Goal: Transaction & Acquisition: Purchase product/service

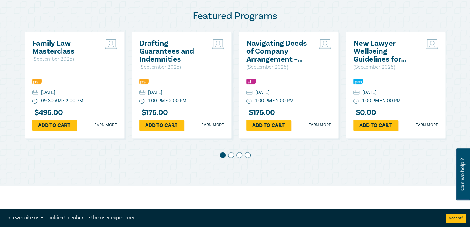
scroll to position [325, 0]
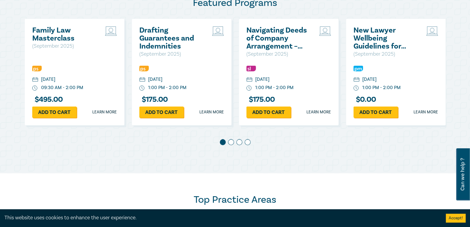
click at [238, 141] on span at bounding box center [239, 142] width 6 height 6
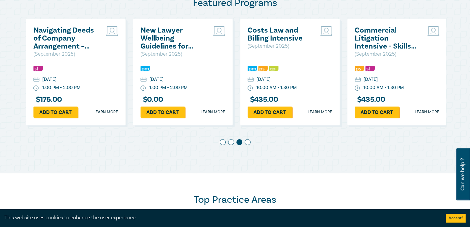
scroll to position [0, 214]
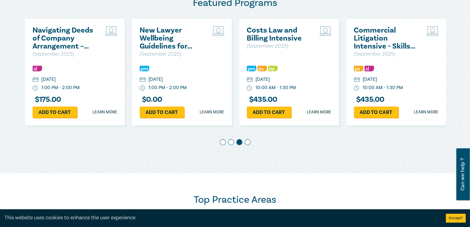
click at [245, 140] on div at bounding box center [235, 143] width 421 height 8
click at [245, 140] on span at bounding box center [248, 142] width 6 height 6
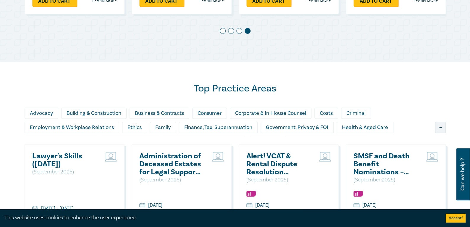
scroll to position [532, 0]
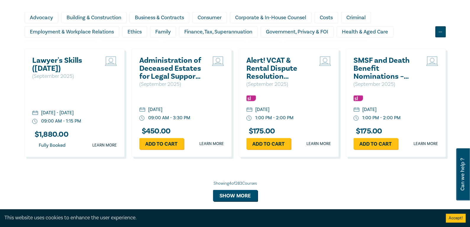
click at [436, 33] on div "..." at bounding box center [440, 31] width 11 height 11
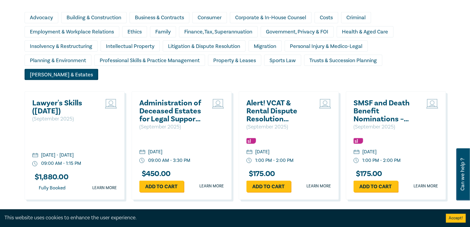
click at [98, 69] on div "[PERSON_NAME] & Estates" at bounding box center [62, 74] width 74 height 11
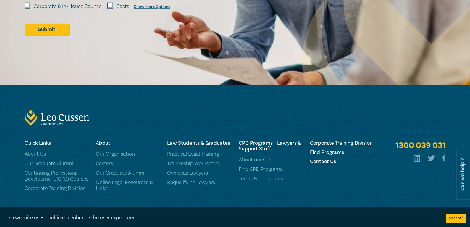
scroll to position [579, 0]
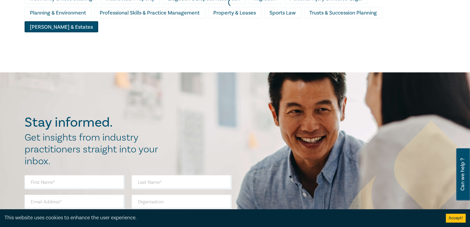
click at [413, 14] on div at bounding box center [232, 2] width 470 height 145
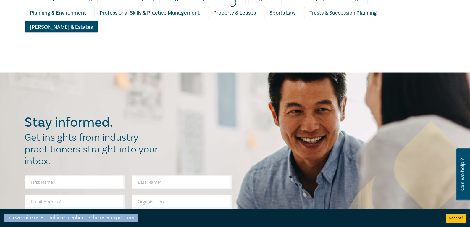
click at [413, 14] on div at bounding box center [232, 2] width 470 height 145
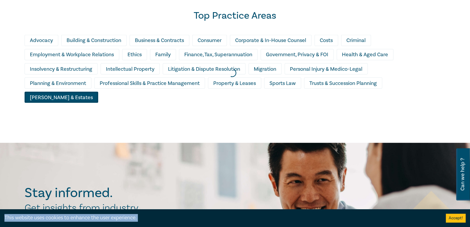
scroll to position [461, 0]
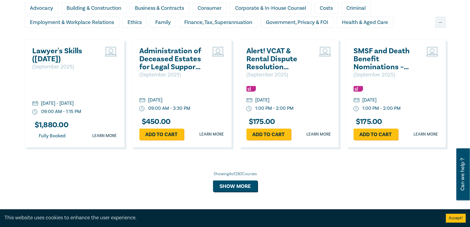
scroll to position [592, 0]
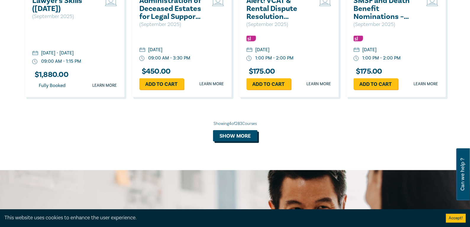
click at [245, 133] on button "Show more" at bounding box center [235, 135] width 44 height 11
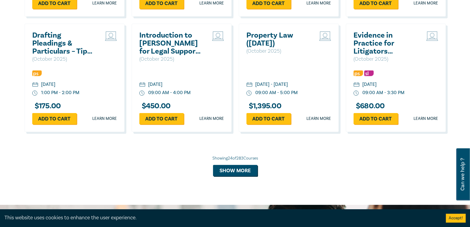
scroll to position [1163, 0]
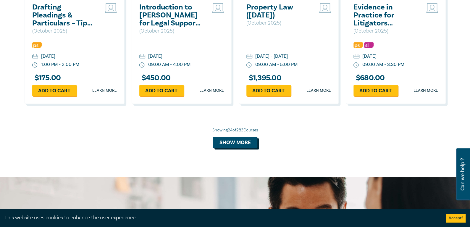
click at [241, 148] on button "Show more" at bounding box center [235, 142] width 44 height 11
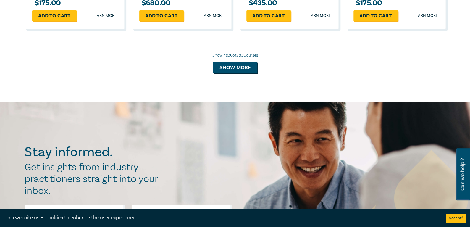
scroll to position [1577, 0]
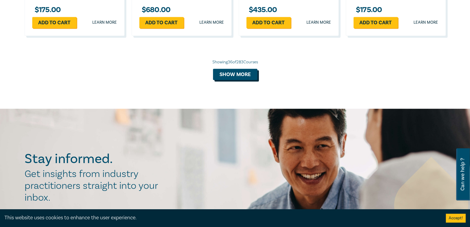
click at [252, 80] on button "Show more" at bounding box center [235, 74] width 44 height 11
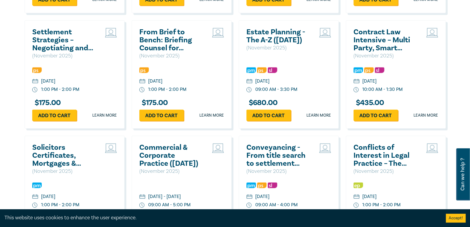
scroll to position [1725, 0]
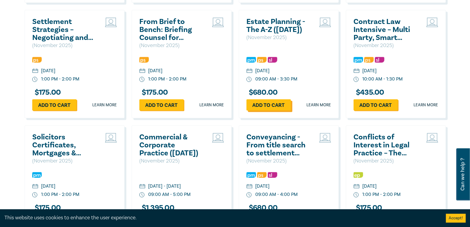
click at [280, 111] on link "Add to cart" at bounding box center [268, 104] width 44 height 11
